Goal: Find specific page/section: Find specific page/section

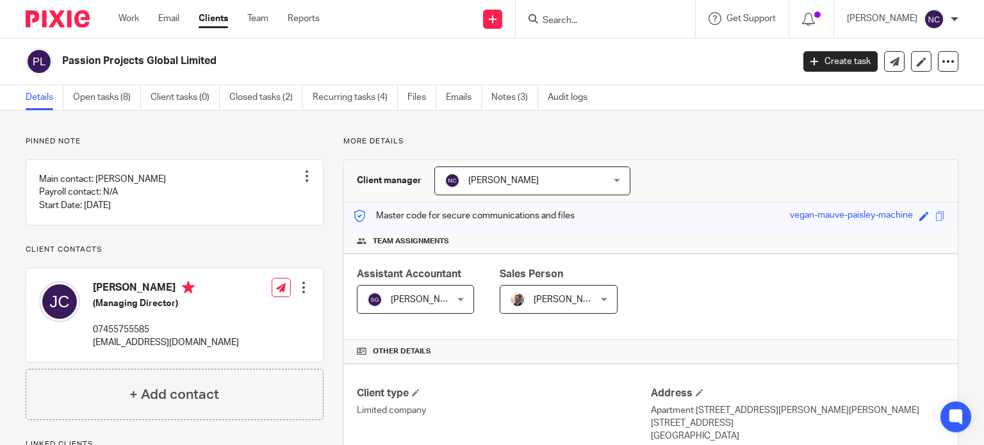
paste input "Datambit Limited"
click at [570, 22] on input "Datambit Limited" at bounding box center [598, 21] width 115 height 12
type input "Datambit Limited"
click at [595, 58] on link at bounding box center [618, 49] width 159 height 19
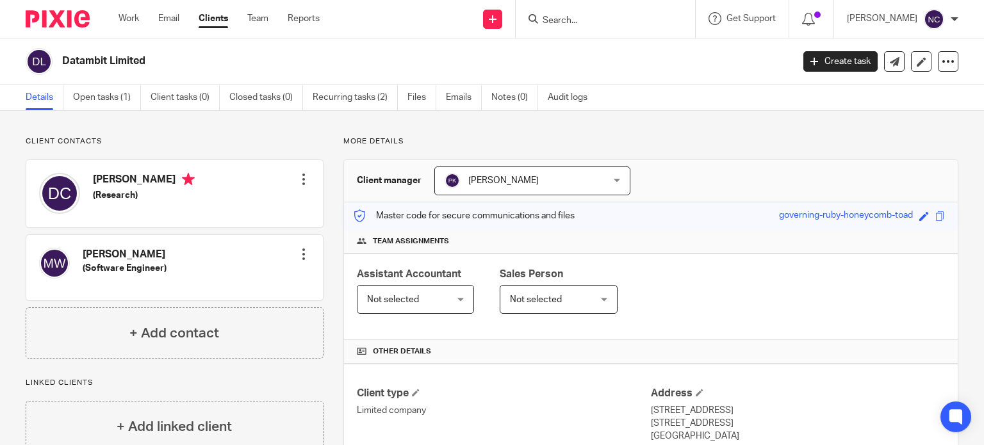
click at [562, 23] on input "Search" at bounding box center [598, 21] width 115 height 12
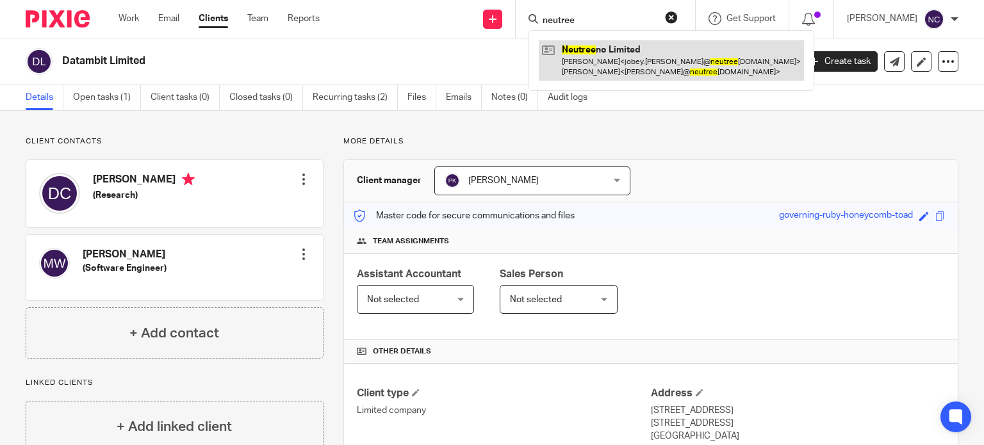
type input "neutree"
click at [576, 49] on link at bounding box center [671, 60] width 265 height 40
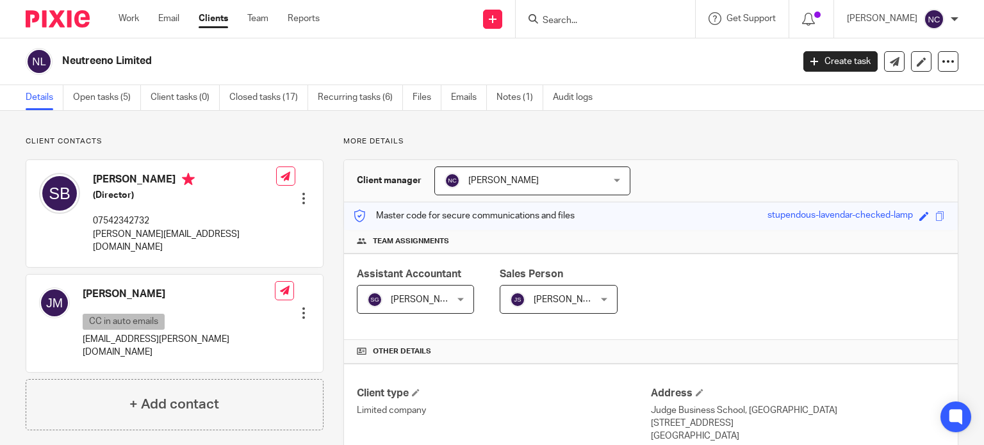
drag, startPoint x: 177, startPoint y: 179, endPoint x: 78, endPoint y: 174, distance: 99.4
click at [78, 174] on div "[PERSON_NAME] (Director) 07542342732 [PERSON_NAME][EMAIL_ADDRESS][DOMAIN_NAME]" at bounding box center [157, 214] width 237 height 94
copy div "[PERSON_NAME]"
click at [577, 14] on form at bounding box center [609, 19] width 136 height 16
click at [577, 20] on input "Search" at bounding box center [598, 21] width 115 height 12
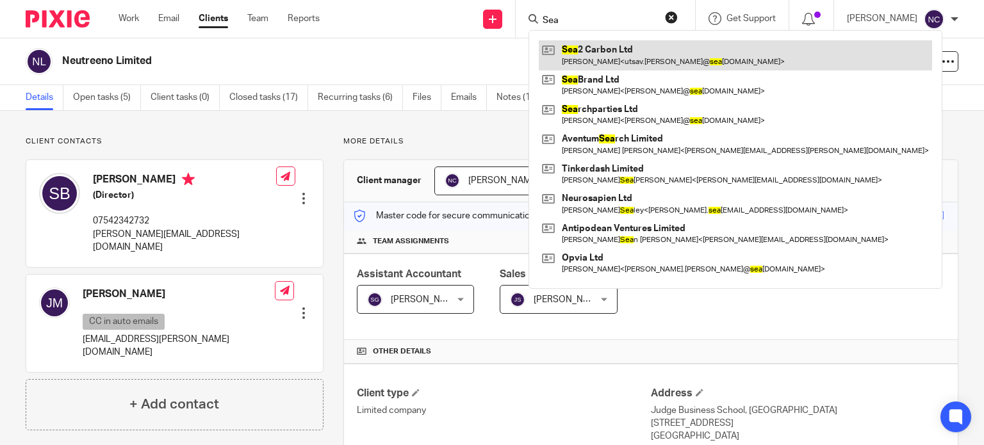
type input "Sea"
click at [587, 49] on link at bounding box center [735, 54] width 393 height 29
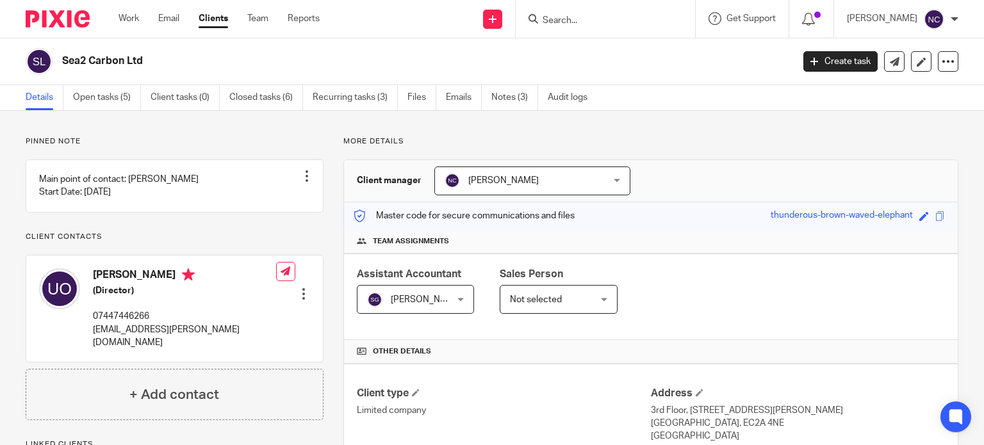
click at [62, 53] on div "Sea2 Carbon Ltd" at bounding box center [405, 61] width 759 height 27
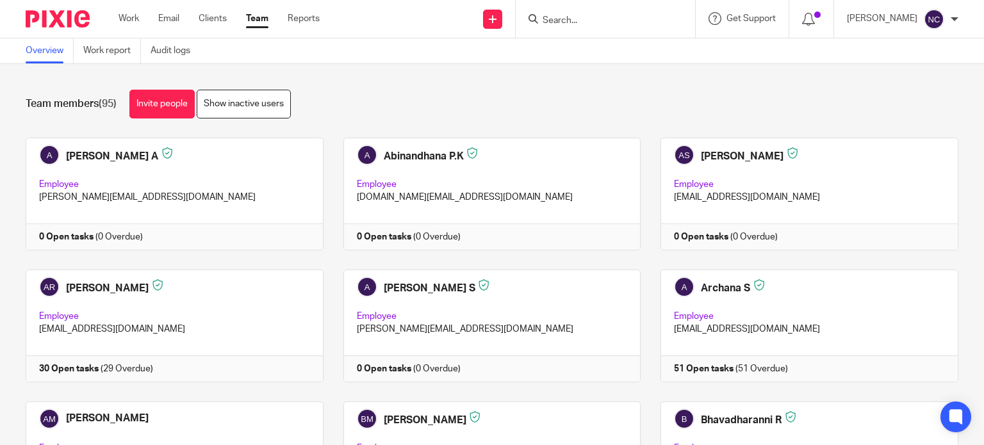
click at [567, 20] on input "Search" at bounding box center [598, 21] width 115 height 12
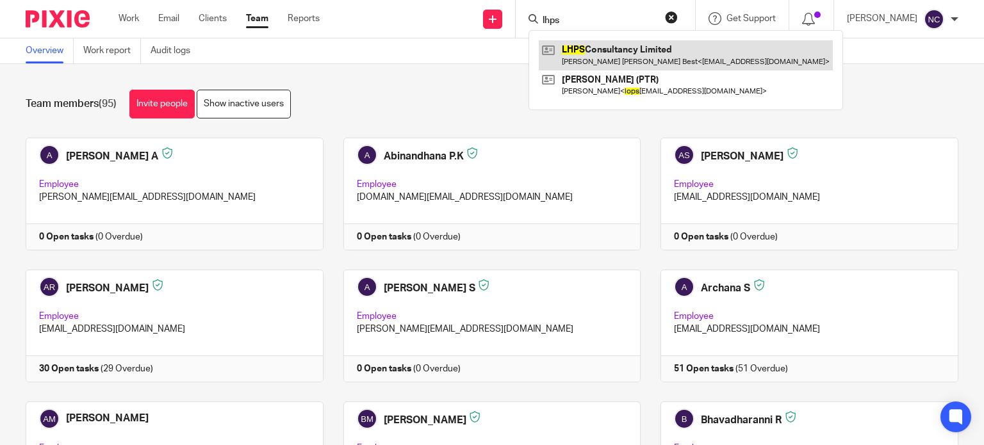
type input "lhps"
click at [616, 40] on link at bounding box center [686, 54] width 294 height 29
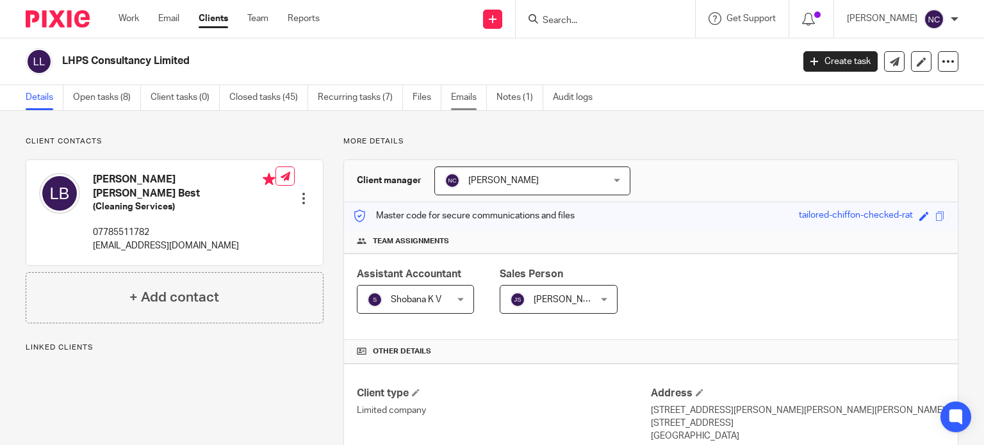
click at [471, 97] on link "Emails" at bounding box center [469, 97] width 36 height 25
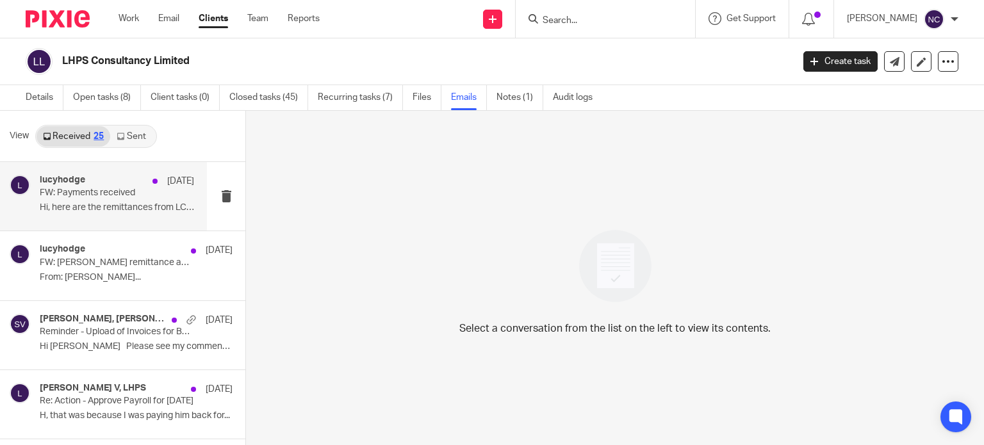
click at [98, 212] on p "Hi, here are the remittances from LCP. thanks ..." at bounding box center [117, 207] width 154 height 11
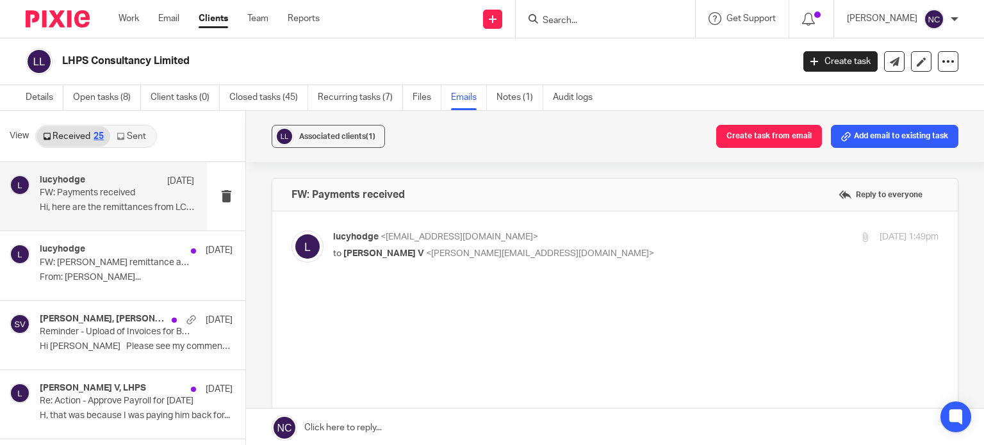
click at [135, 132] on link "Sent" at bounding box center [132, 136] width 45 height 21
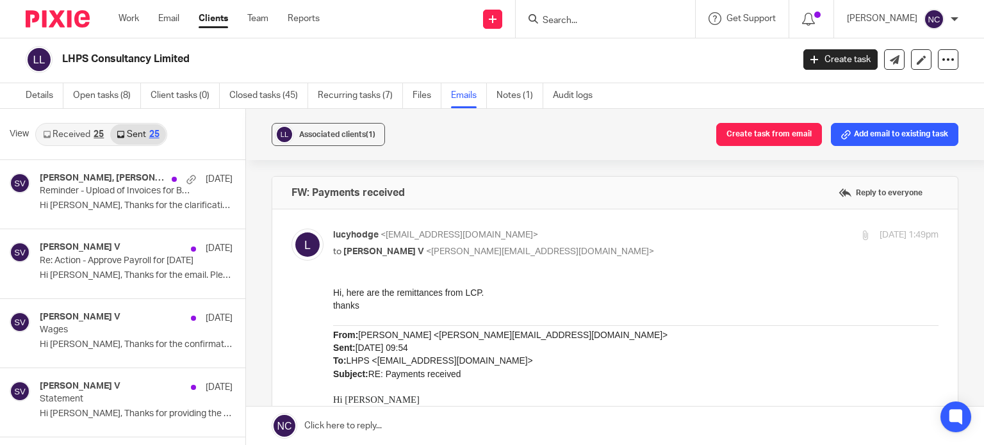
click at [601, 17] on input "Search" at bounding box center [598, 21] width 115 height 12
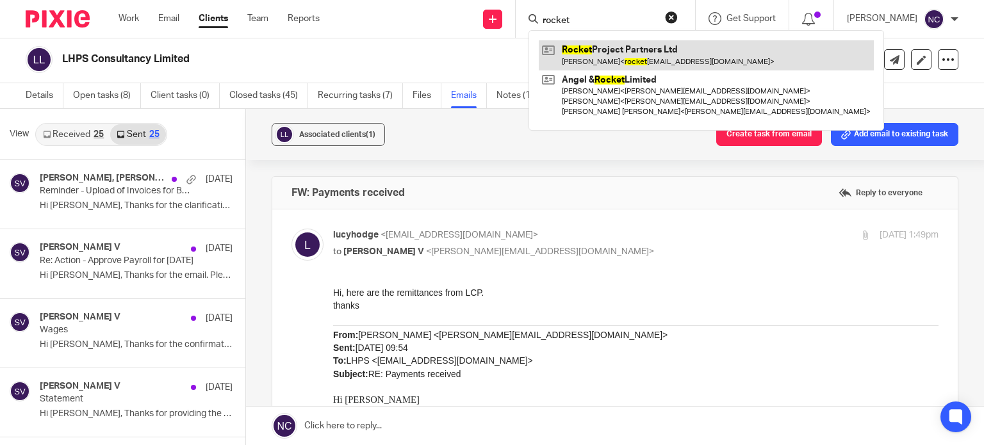
type input "rocket"
click at [619, 56] on link at bounding box center [706, 54] width 335 height 29
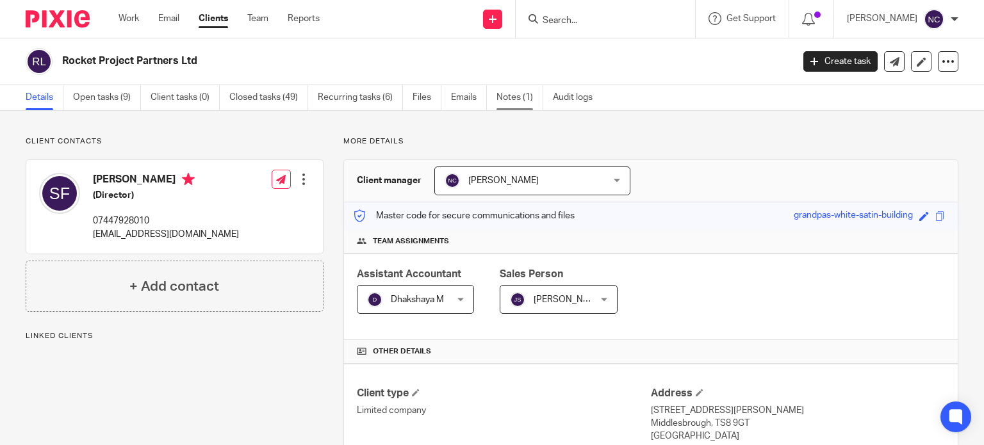
click at [515, 92] on link "Notes (1)" at bounding box center [520, 97] width 47 height 25
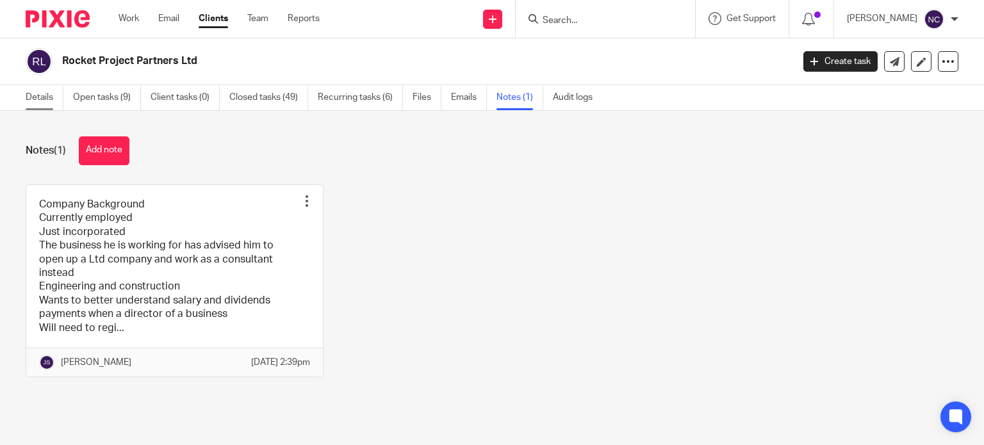
click at [28, 97] on link "Details" at bounding box center [45, 97] width 38 height 25
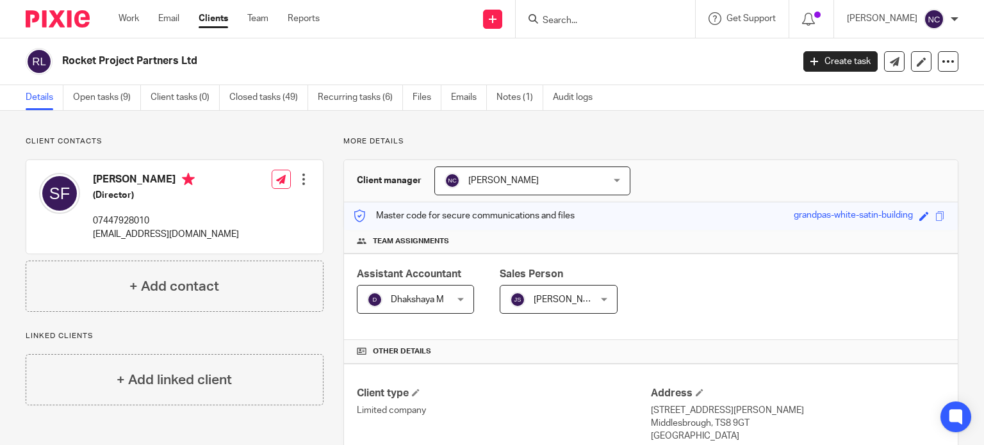
click at [655, 16] on input "Search" at bounding box center [598, 21] width 115 height 12
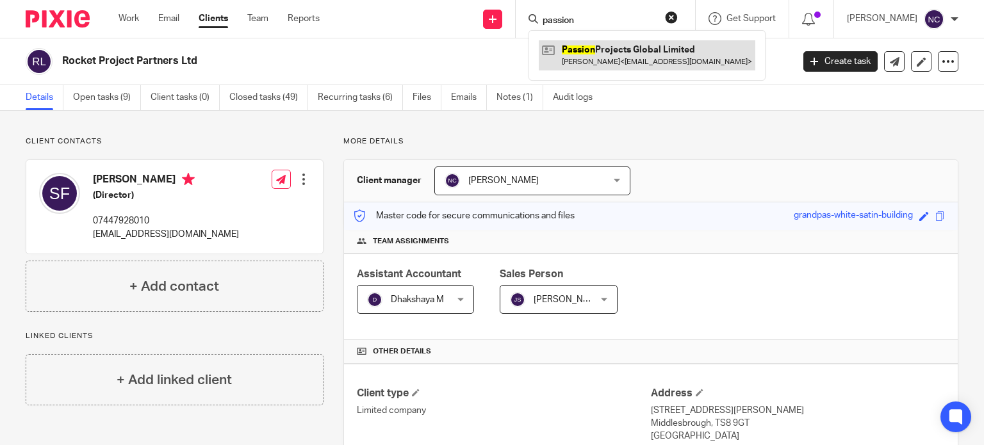
type input "passion"
click at [627, 52] on link at bounding box center [647, 54] width 217 height 29
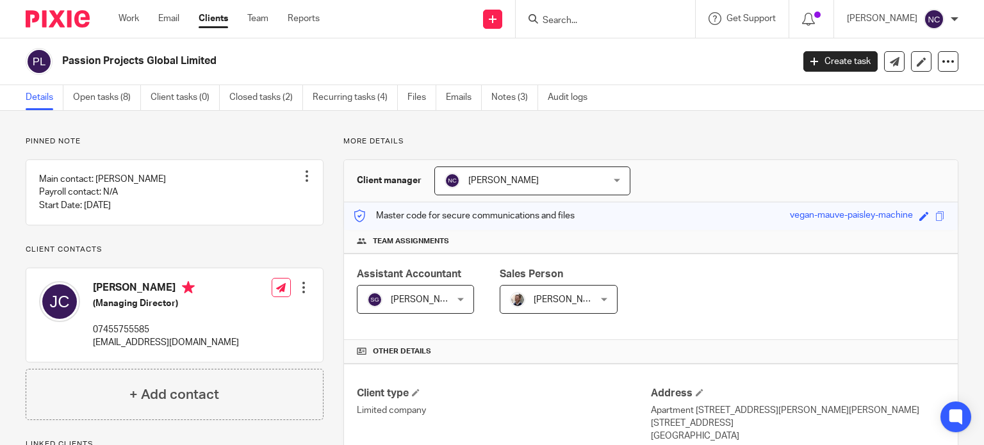
drag, startPoint x: 218, startPoint y: 60, endPoint x: 56, endPoint y: 57, distance: 162.1
click at [56, 57] on div "Passion Projects Global Limited" at bounding box center [405, 61] width 759 height 27
copy div "Passion Projects Global Limited"
